Goal: Task Accomplishment & Management: Use online tool/utility

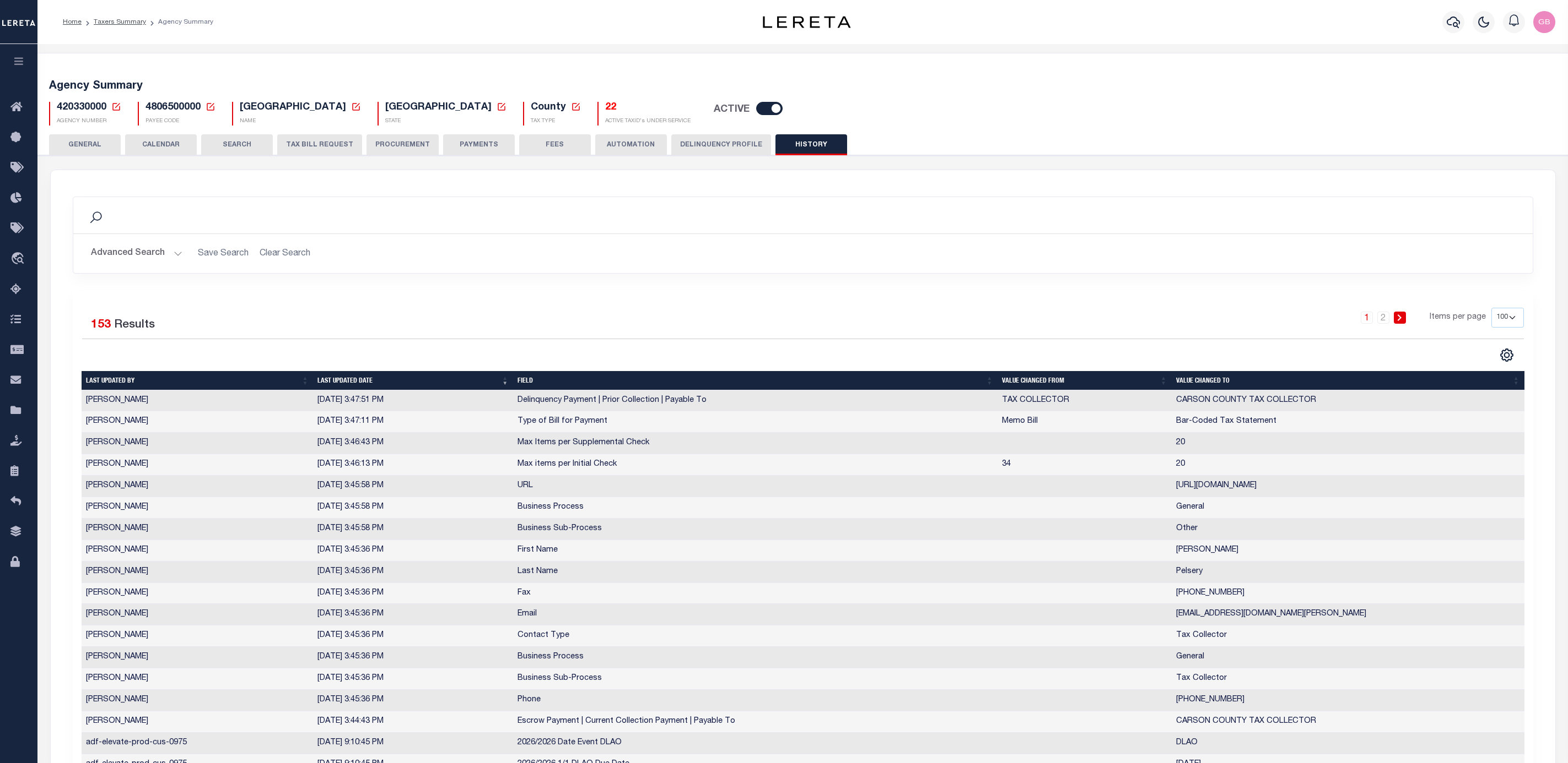
select select "100"
drag, startPoint x: 13, startPoint y: 290, endPoint x: 23, endPoint y: 290, distance: 10.0
click at [13, 290] on icon at bounding box center [19, 290] width 18 height 14
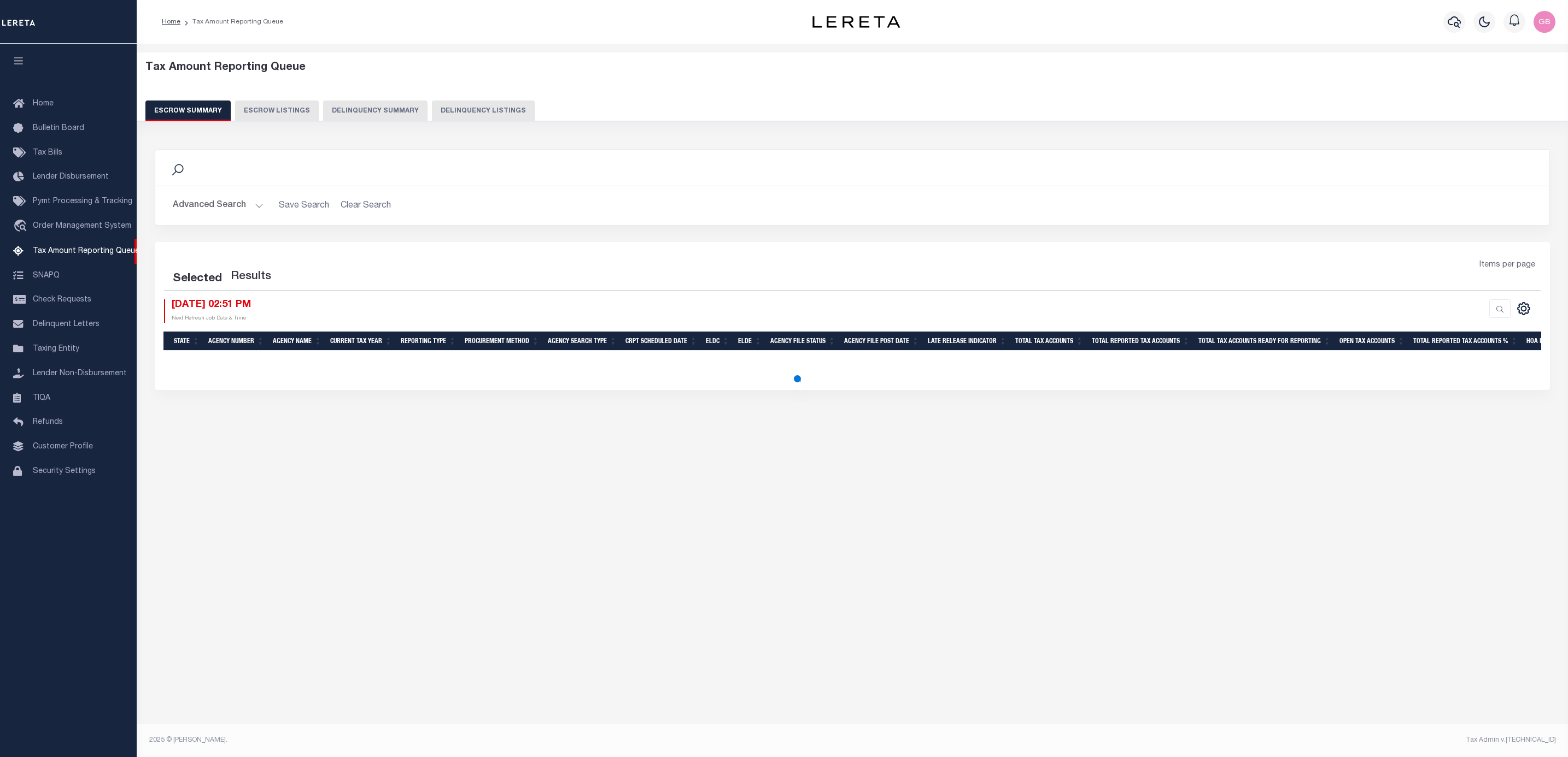
select select "100"
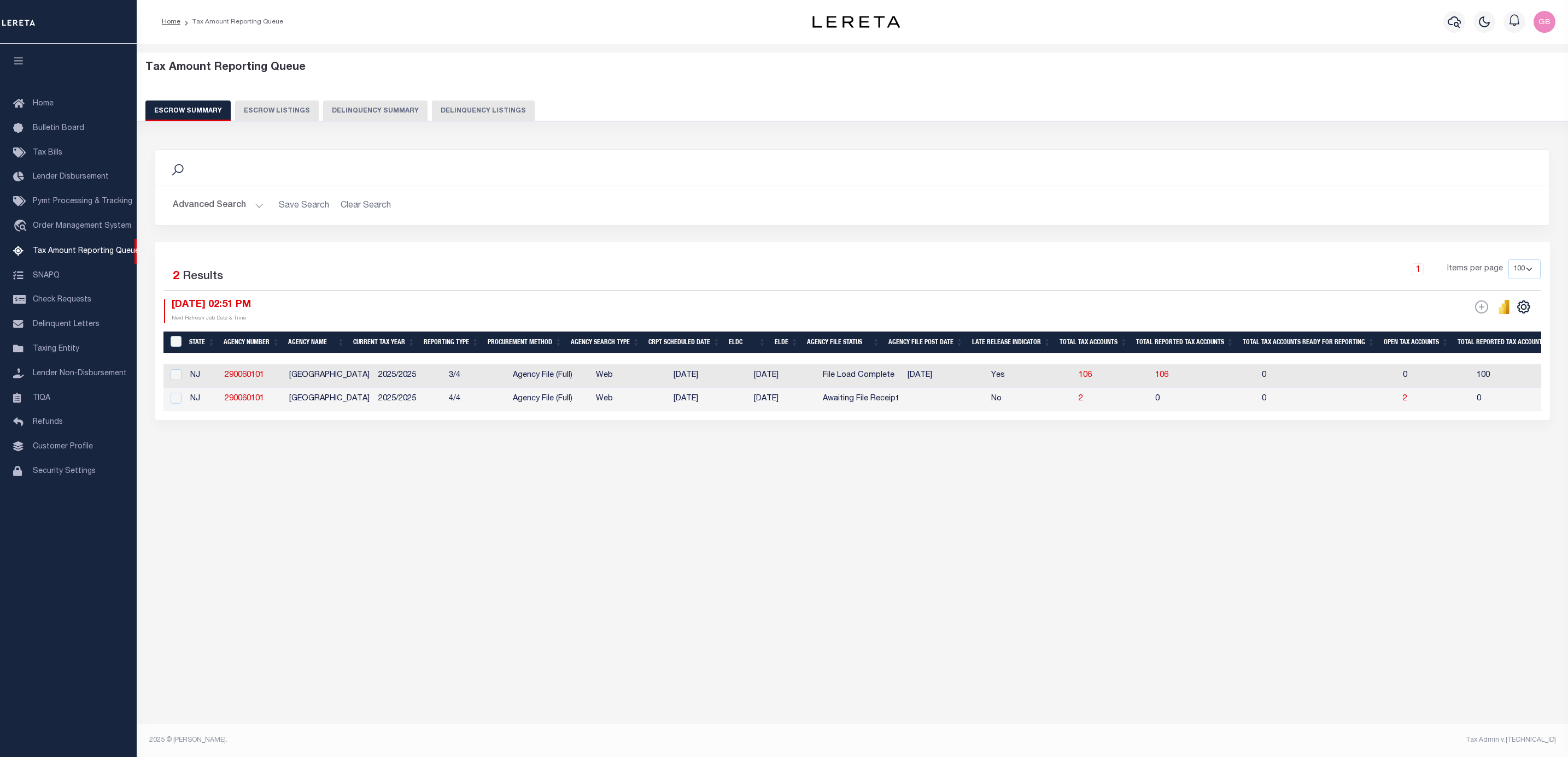
click at [375, 110] on button "Delinquency Summary" at bounding box center [375, 111] width 105 height 21
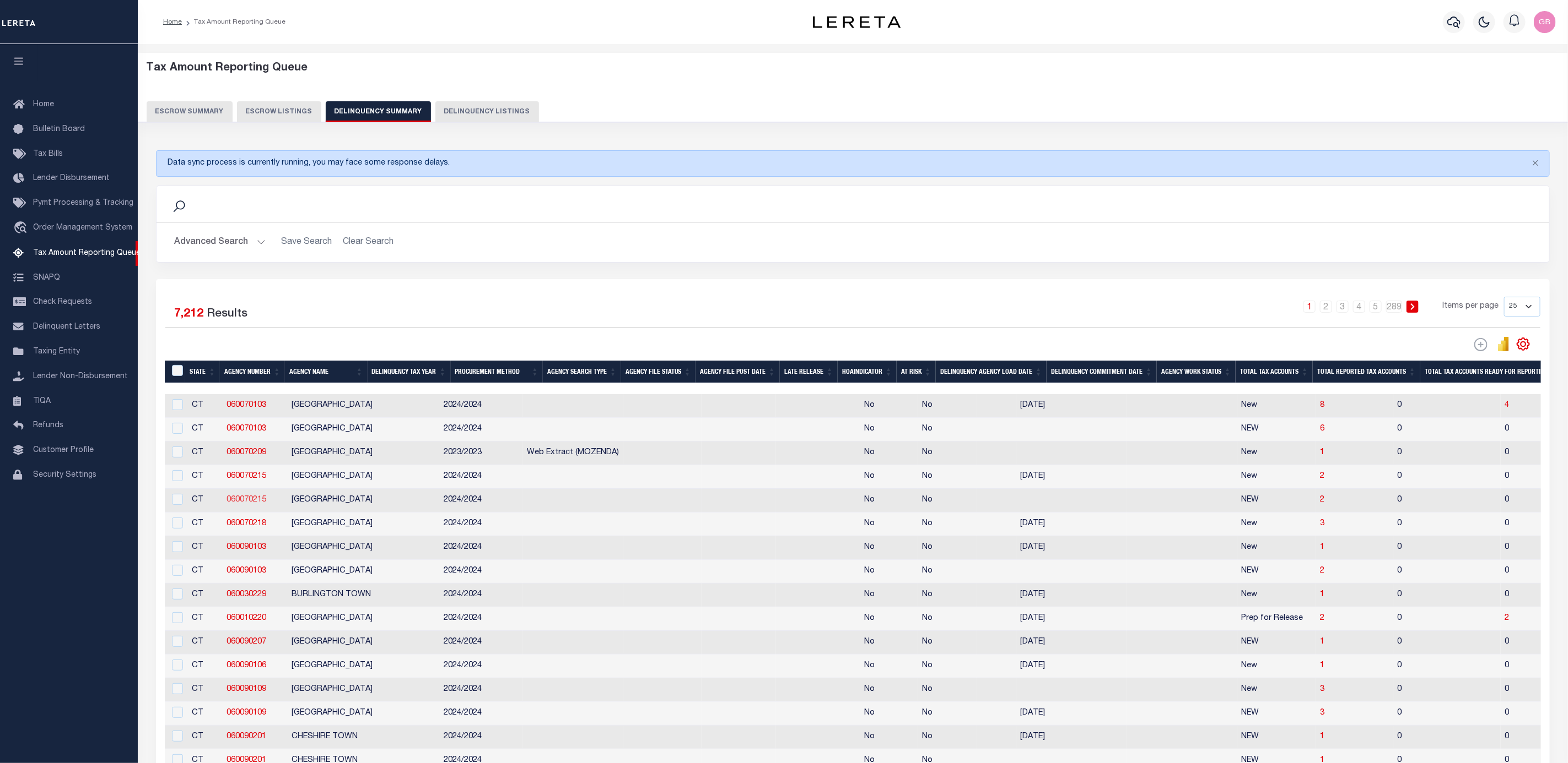
click at [241, 504] on link "060070215" at bounding box center [246, 500] width 40 height 8
checkbox input "true"
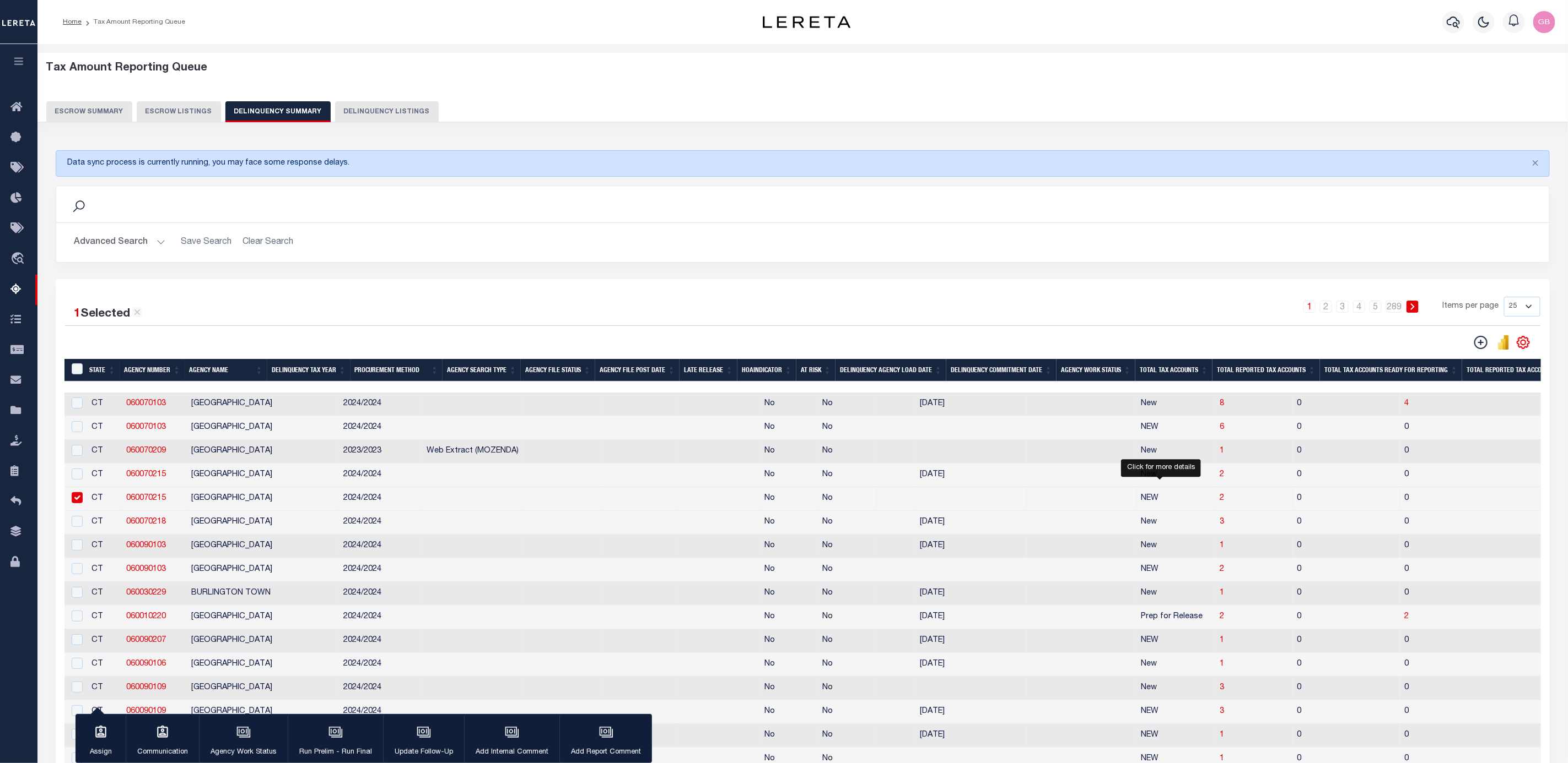
click at [1220, 502] on span "2" at bounding box center [1222, 498] width 5 height 8
select select "100"
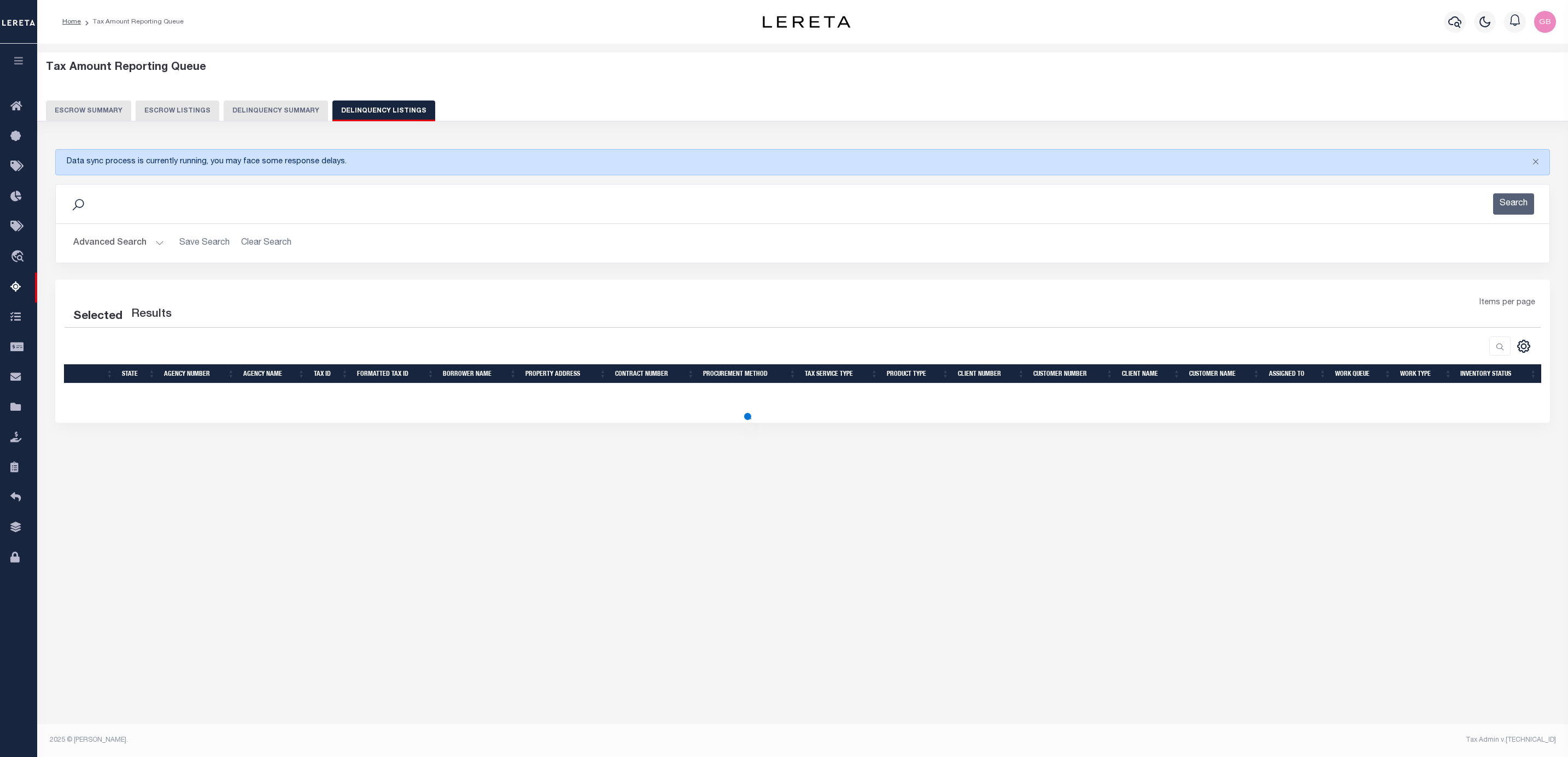
select select "100"
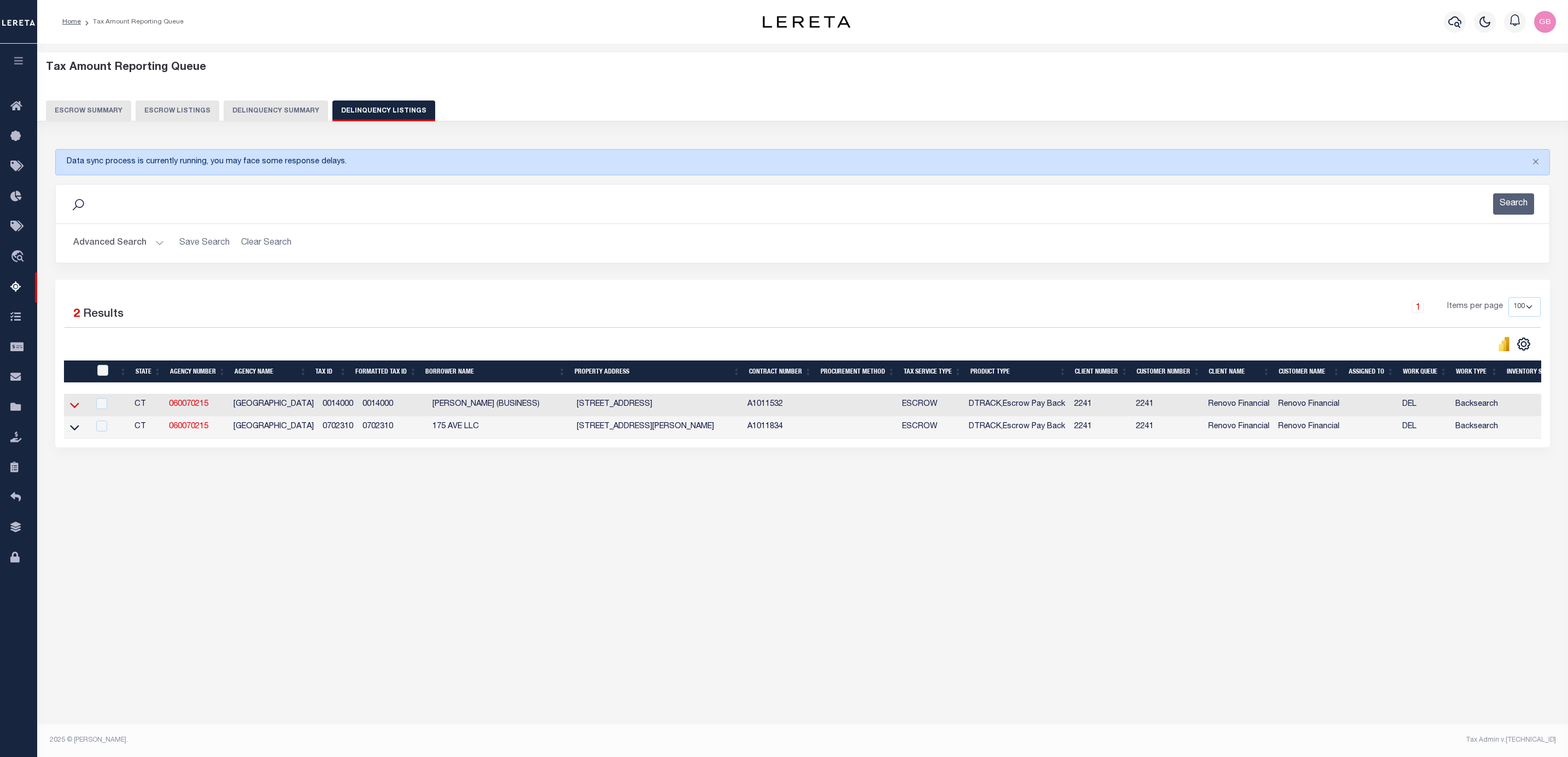
click at [71, 408] on icon at bounding box center [75, 405] width 9 height 5
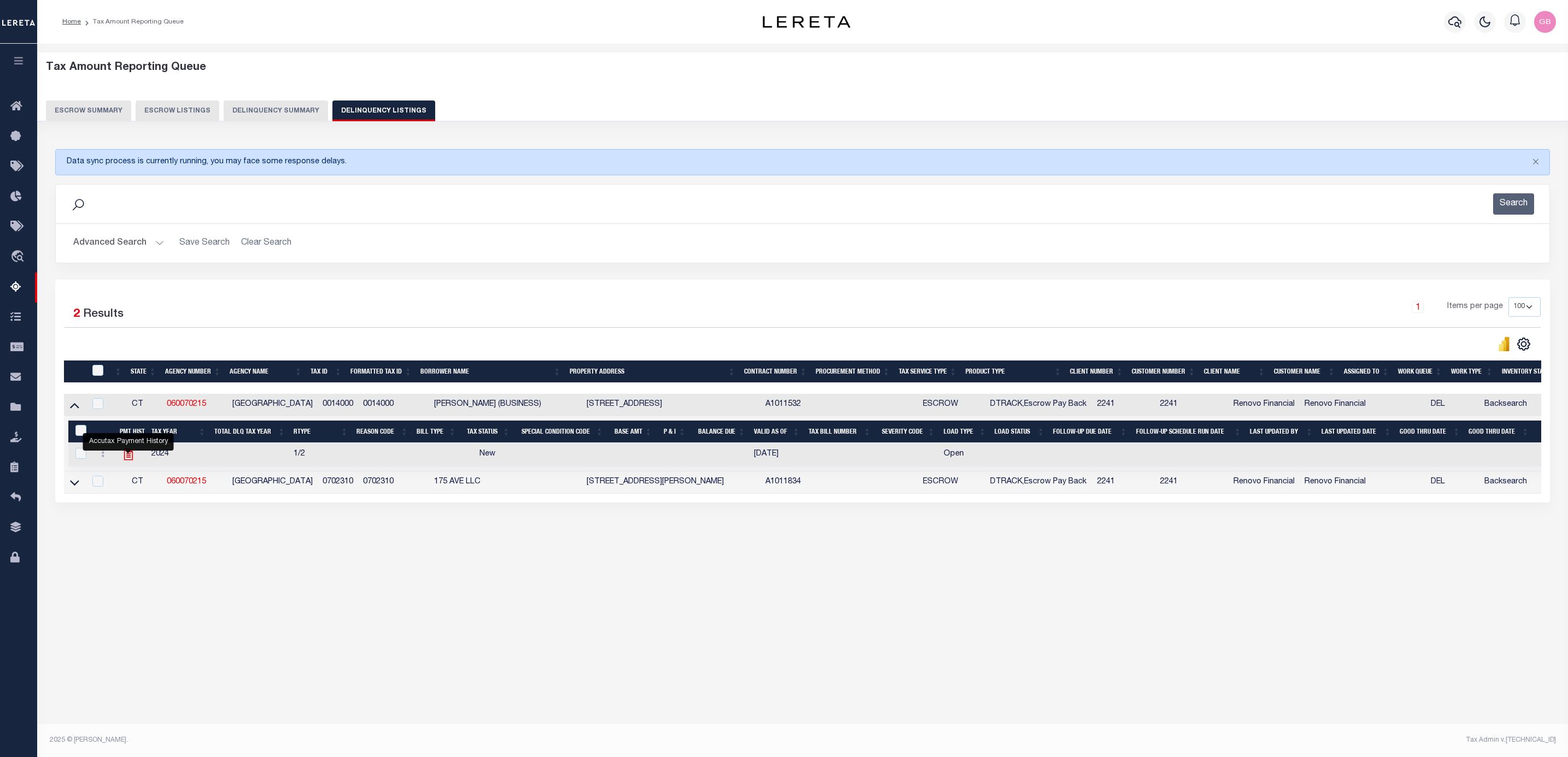
click at [122, 460] on icon "" at bounding box center [128, 454] width 14 height 14
checkbox input "true"
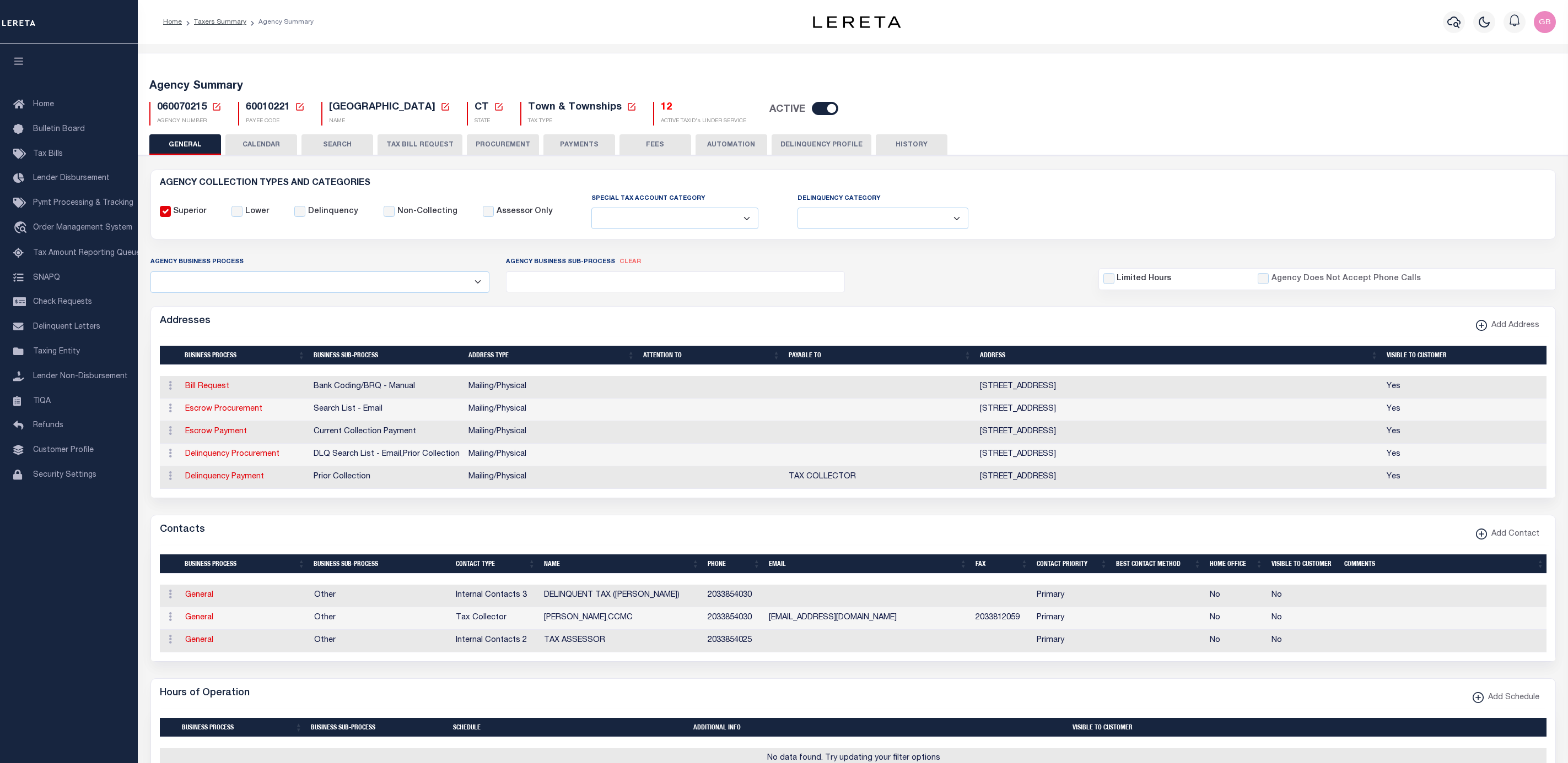
select select
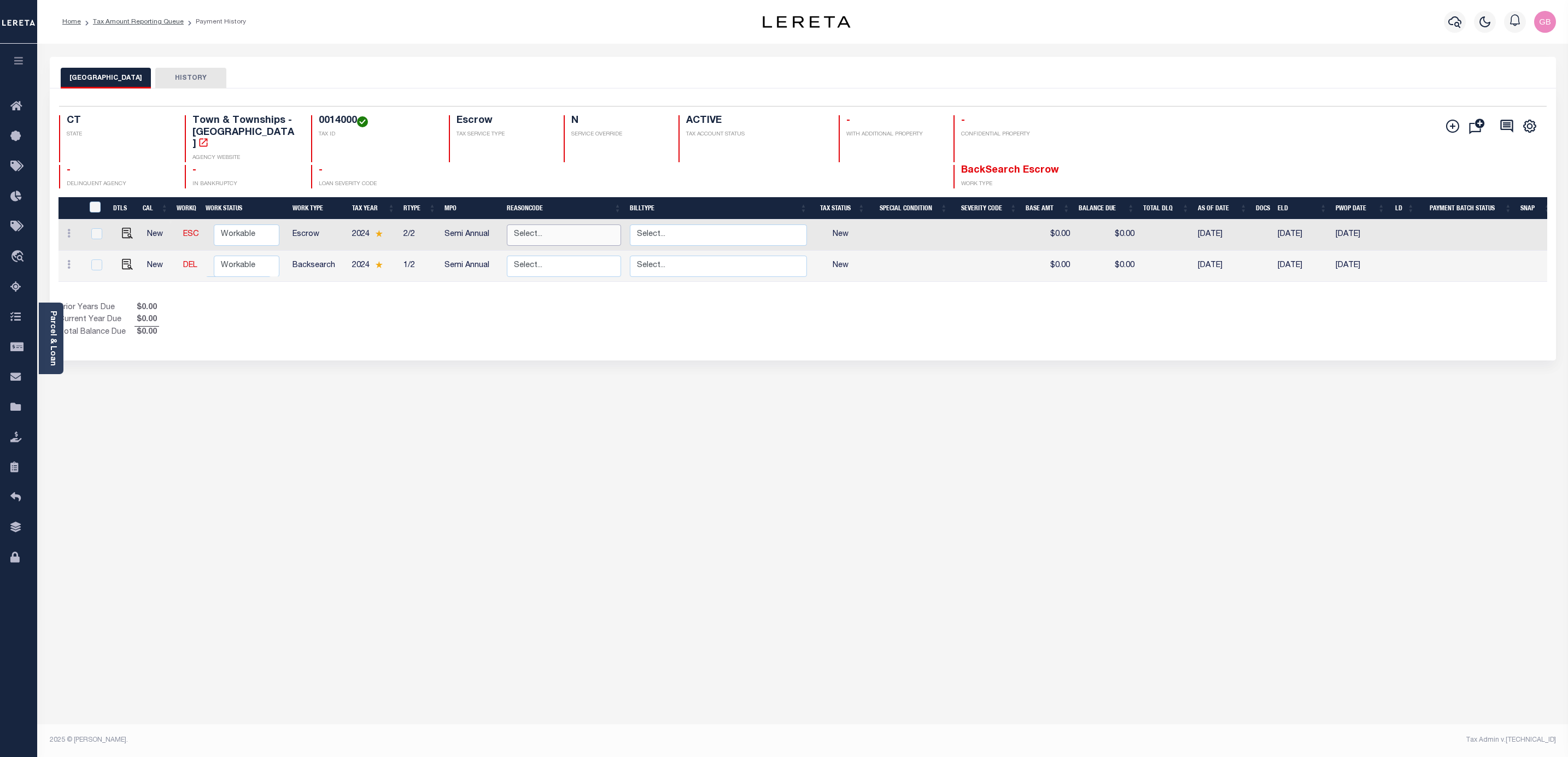
click at [594, 224] on select "Select... Payment Reversal Taxable Value Change Assessment Change Occupancy Tax…" at bounding box center [564, 235] width 115 height 22
checkbox input "true"
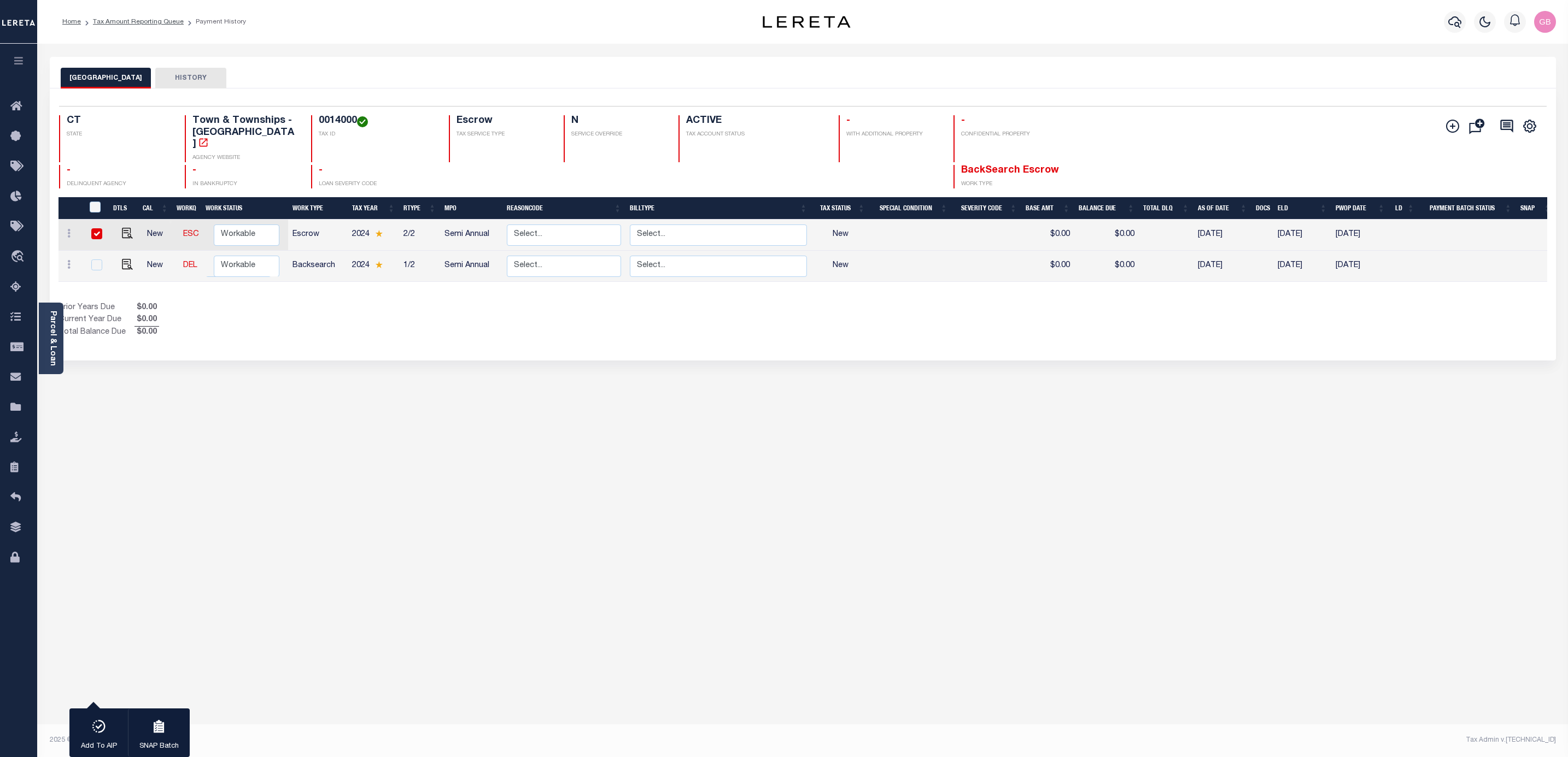
drag, startPoint x: 987, startPoint y: 509, endPoint x: 724, endPoint y: 441, distance: 271.6
click at [987, 507] on div "STRATFORD TOWN HISTORY 1 Selected 2 1" at bounding box center [803, 365] width 1523 height 617
drag, startPoint x: 248, startPoint y: 252, endPoint x: 264, endPoint y: 256, distance: 16.5
click at [248, 256] on select "Non Workable Workable" at bounding box center [246, 267] width 65 height 22
checkbox input "true"
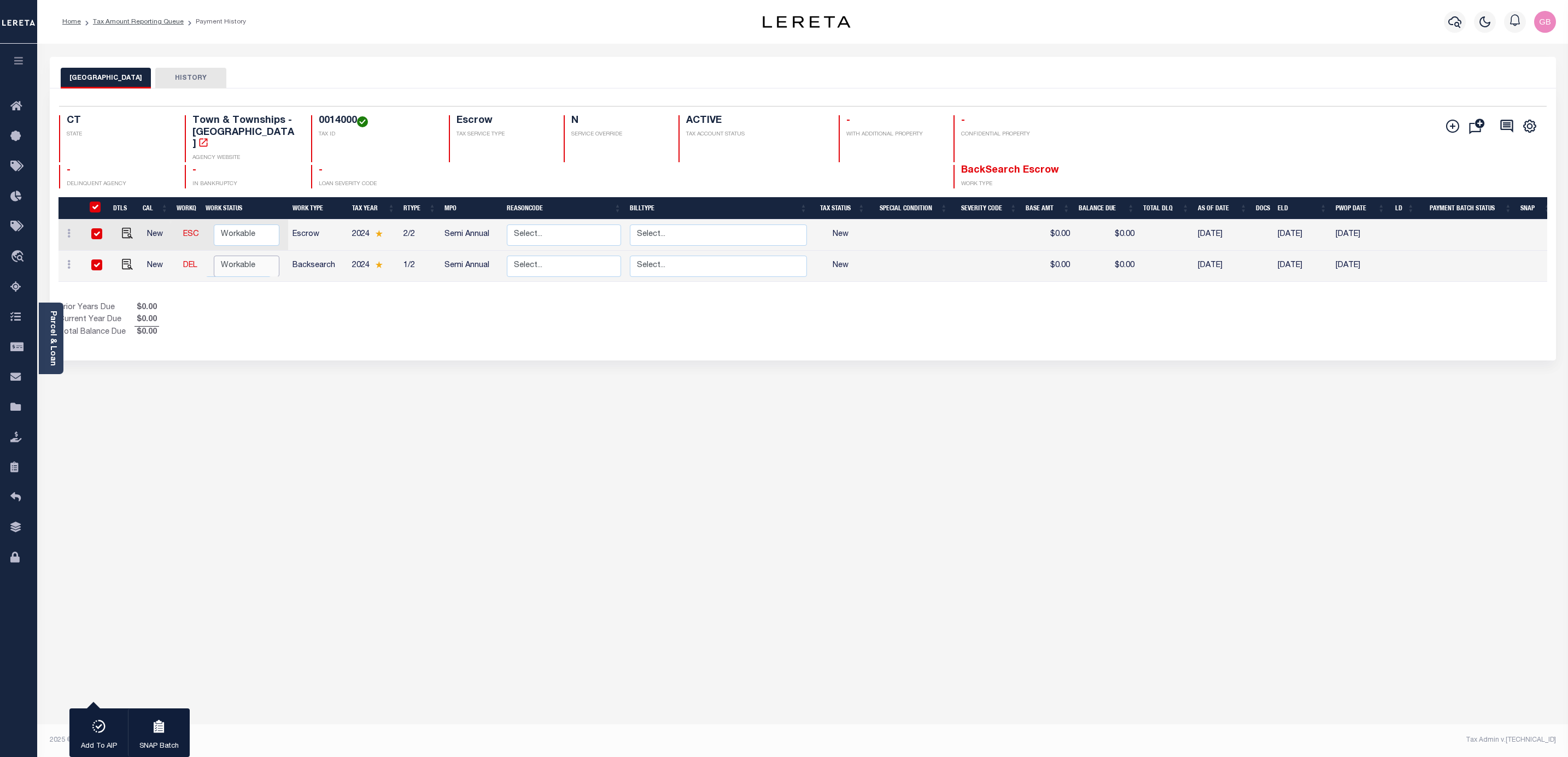
checkbox input "true"
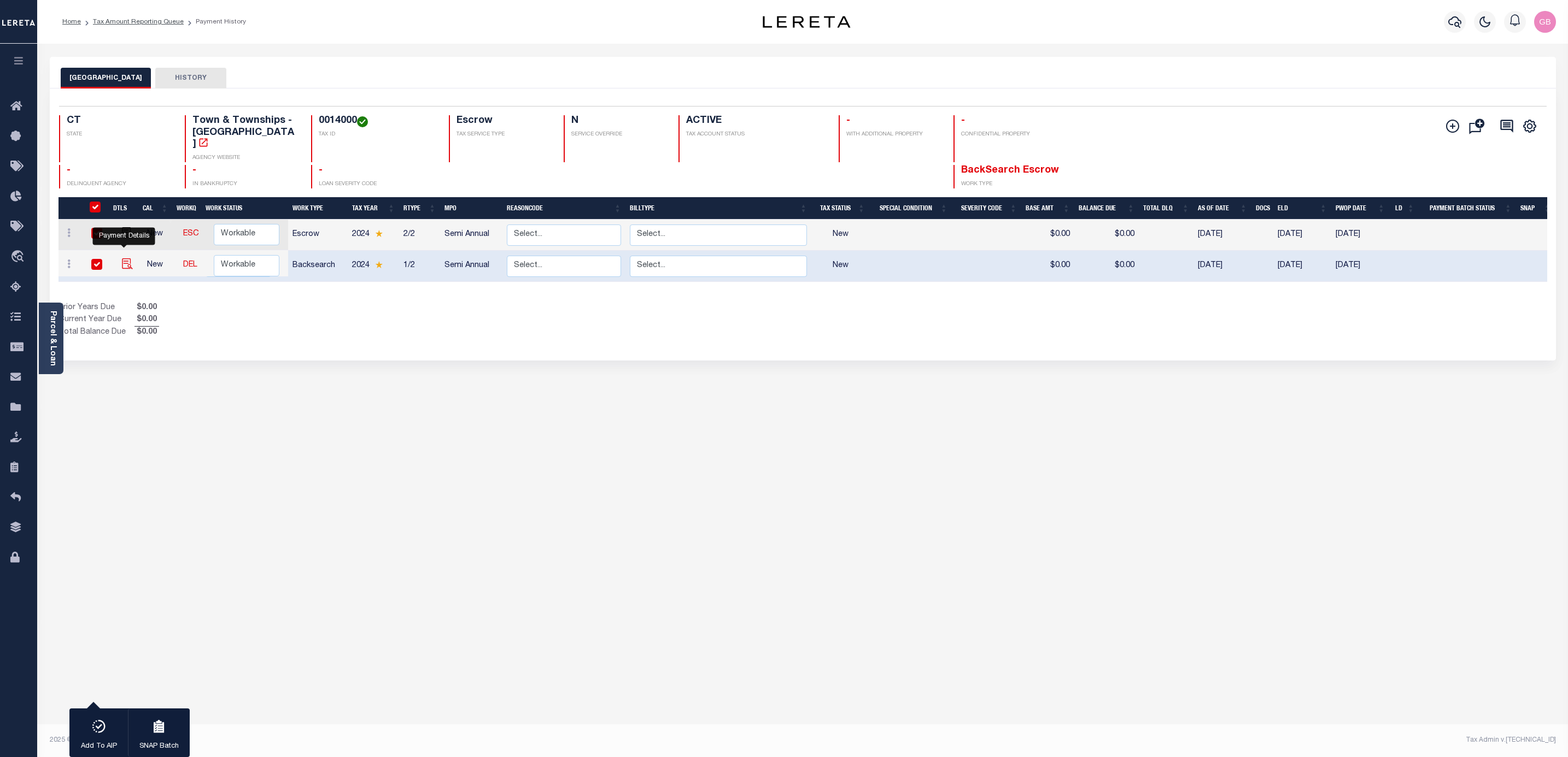
click at [124, 258] on img "" at bounding box center [128, 264] width 11 height 11
checkbox input "false"
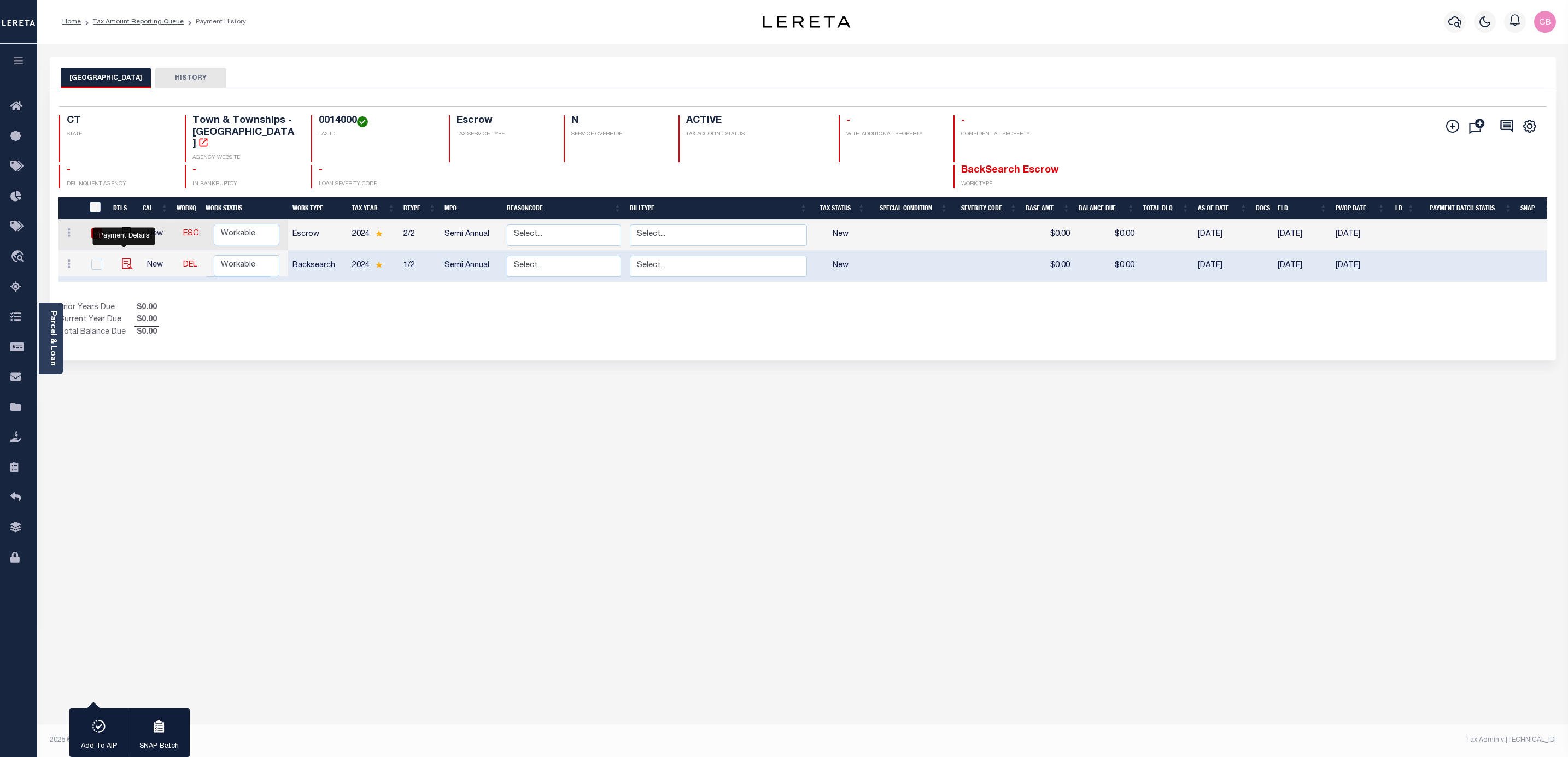
checkbox input "false"
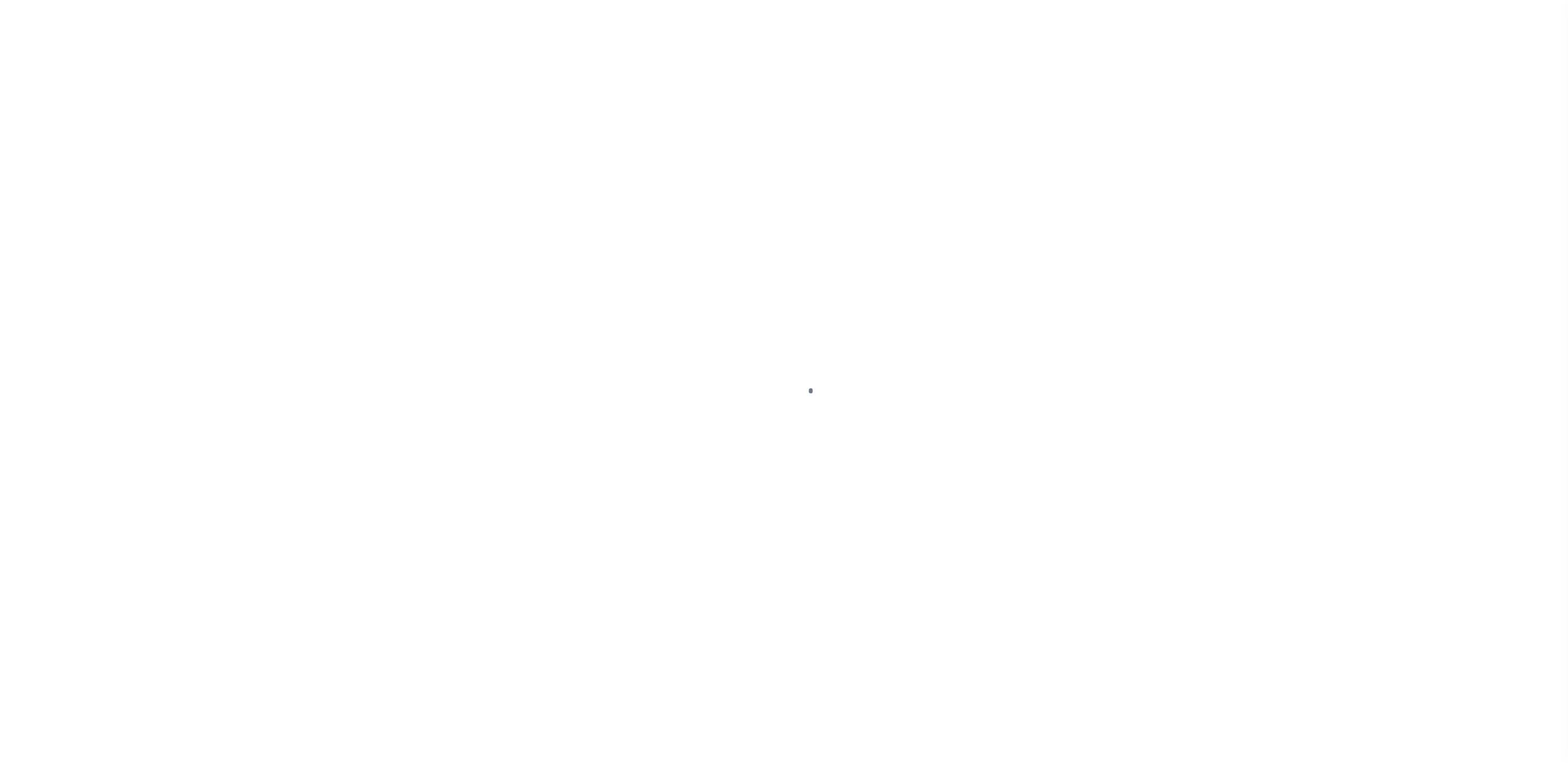
checkbox input "false"
type input "[DATE]"
select select "NW2"
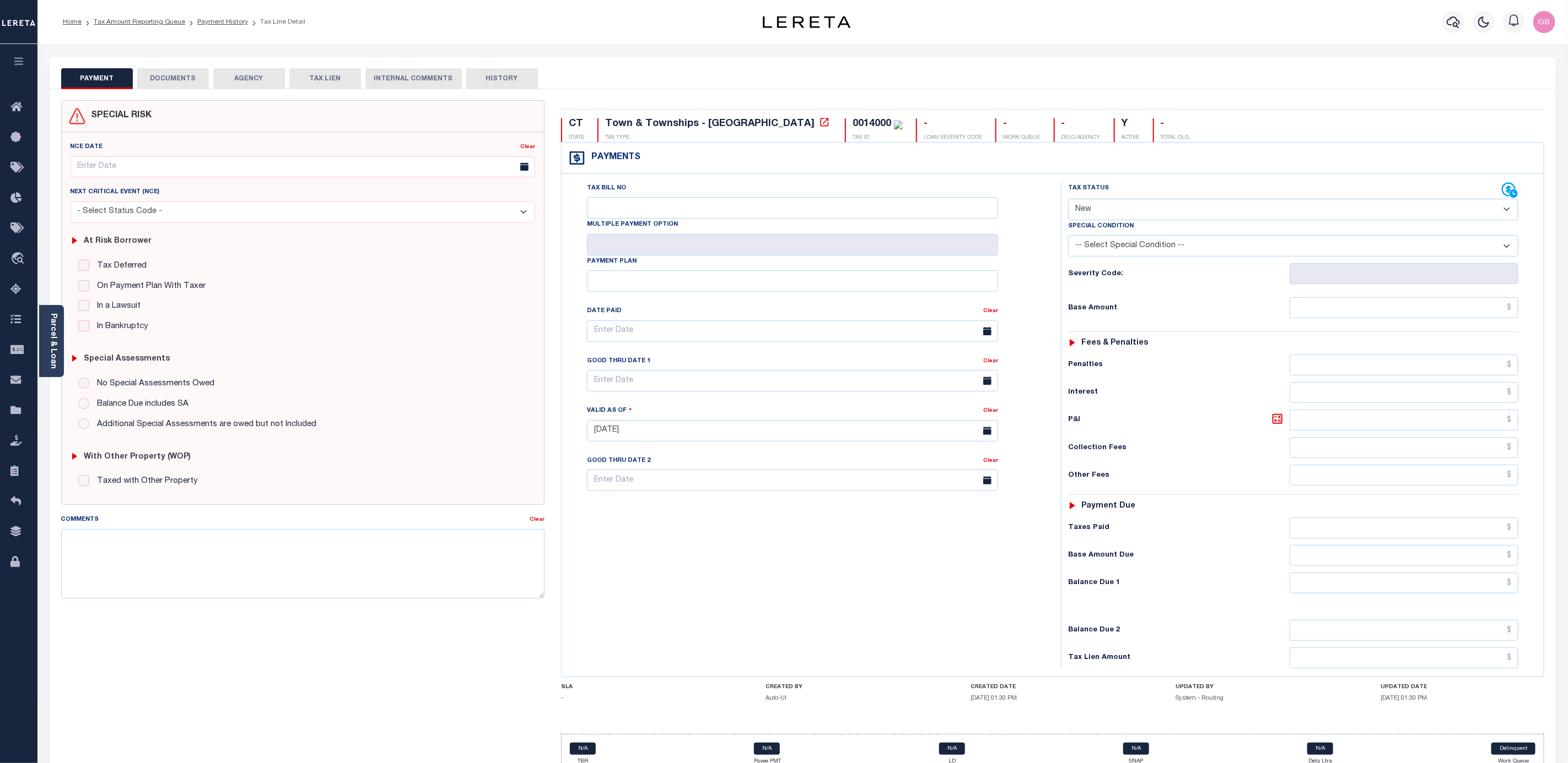
click at [1164, 248] on select "-- Select Special Condition -- 3RD PARTY TAX LIEN AGENCY TAX LIEN (A.K.A Inside…" at bounding box center [1293, 246] width 450 height 22
click at [16, 108] on icon at bounding box center [19, 108] width 18 height 14
